Goal: Task Accomplishment & Management: Complete application form

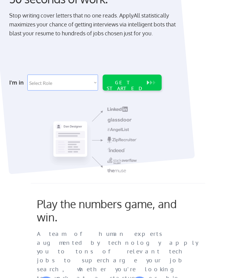
scroll to position [42, 0]
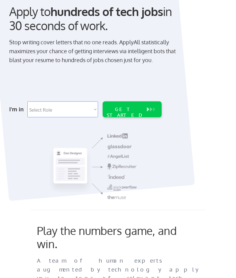
click at [97, 110] on select "Select Role Software Engineering Product Management Customer Success Sales UI/U…" at bounding box center [62, 110] width 71 height 16
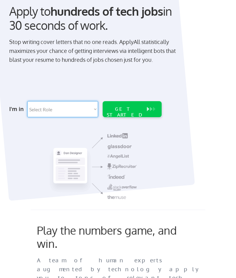
select select ""technical_project_program_mgmt""
click at [96, 109] on select "Select Role Software Engineering Product Management Customer Success Sales UI/U…" at bounding box center [62, 109] width 71 height 16
select select ""marketing___comms""
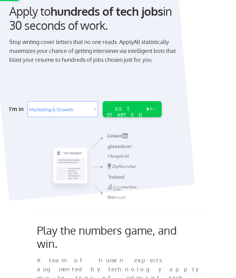
click at [98, 111] on select "Select Role Software Engineering Product Management Customer Success Sales UI/U…" at bounding box center [62, 109] width 71 height 16
select select ""design""
click at [98, 111] on select "Select Role Software Engineering Product Management Customer Success Sales UI/U…" at bounding box center [62, 109] width 71 height 16
select select ""hr_recruiting""
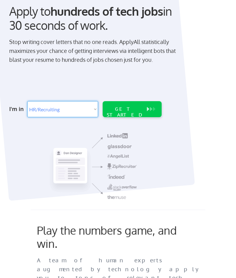
select select ""hr_recruiting""
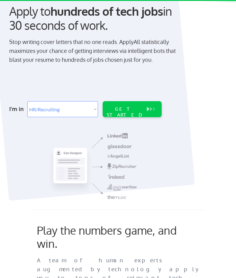
click at [98, 112] on select "Select Role Software Engineering Product Management Customer Success Sales UI/U…" at bounding box center [62, 109] width 71 height 16
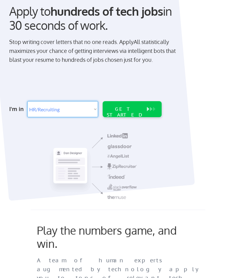
select select ""it_security""
click at [98, 112] on select "Select Role Software Engineering Product Management Customer Success Sales UI/U…" at bounding box center [62, 109] width 71 height 16
select select ""data_science___analytics""
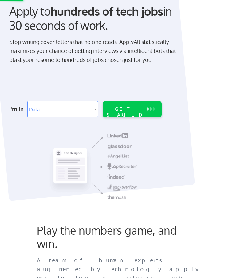
click at [98, 110] on select "Select Role Software Engineering Product Management Customer Success Sales UI/U…" at bounding box center [62, 109] width 71 height 16
select select ""hr_recruiting""
click at [98, 110] on select "Select Role Software Engineering Product Management Customer Success Sales UI/U…" at bounding box center [62, 109] width 71 height 16
select select ""data_science___analytics""
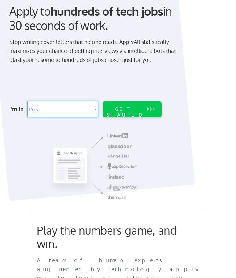
select select ""data_science___analytics""
click at [98, 109] on select "Select Role Software Engineering Product Management Customer Success Sales UI/U…" at bounding box center [62, 109] width 71 height 16
select select ""it_security""
click at [78, 224] on div "Play the numbers game, and win." at bounding box center [112, 237] width 150 height 26
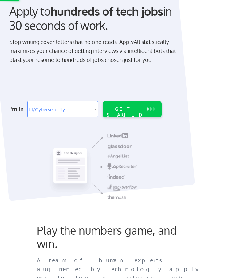
click at [98, 113] on select "Select Role Software Engineering Product Management Customer Success Sales UI/U…" at bounding box center [62, 109] width 71 height 16
select select ""tech_finance_biz_ops_cos""
click at [97, 112] on select "Select Role Software Engineering Product Management Customer Success Sales UI/U…" at bounding box center [62, 109] width 71 height 16
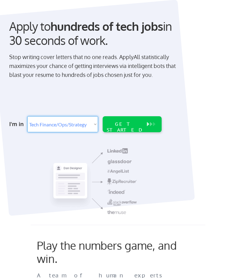
scroll to position [14, 0]
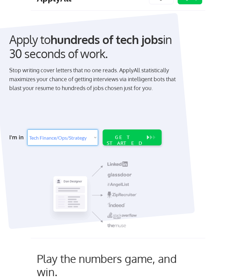
click at [97, 140] on select "Select Role Software Engineering Product Management Customer Success Sales UI/U…" at bounding box center [62, 138] width 71 height 16
select select ""hr_recruiting""
click at [96, 140] on select "Select Role Software Engineering Product Management Customer Success Sales UI/U…" at bounding box center [62, 138] width 71 height 16
select select ""tech_finance_biz_ops_cos""
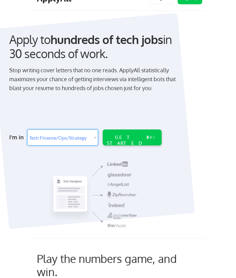
select select ""tech_finance_biz_ops_cos""
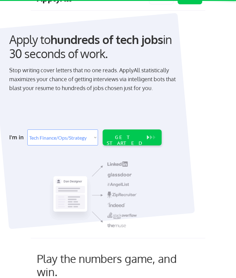
click at [96, 137] on select "Select Role Software Engineering Product Management Customer Success Sales UI/U…" at bounding box center [62, 138] width 71 height 16
